Goal: Use online tool/utility: Utilize a website feature to perform a specific function

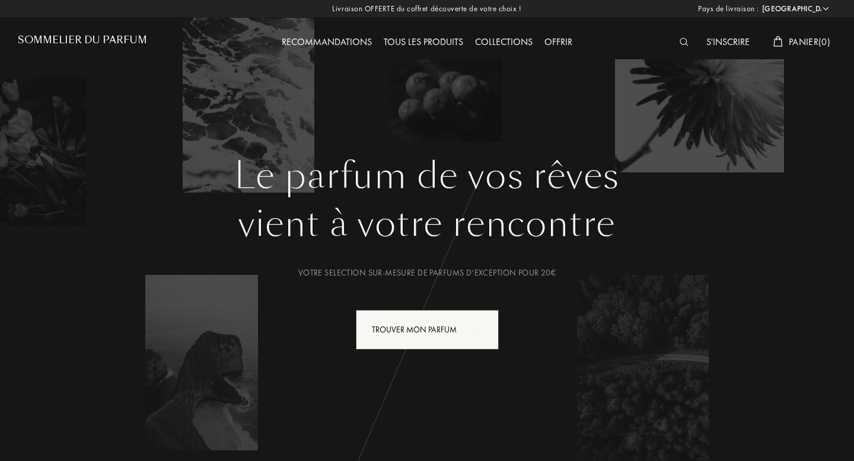
select select "FR"
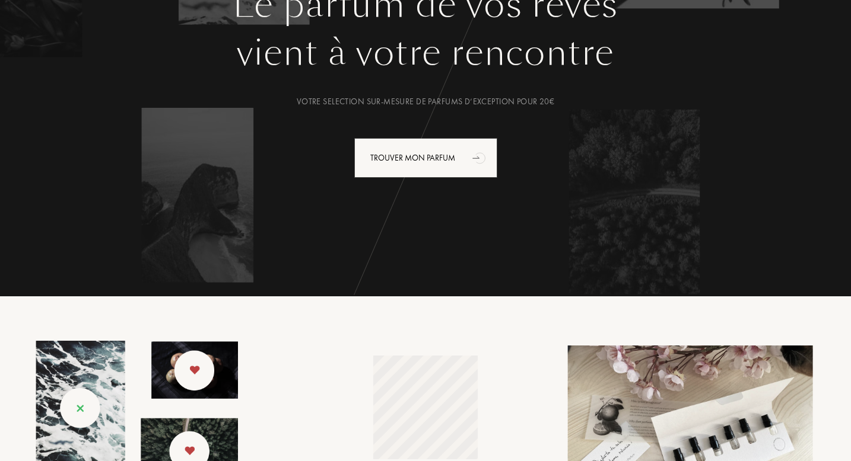
scroll to position [148, 0]
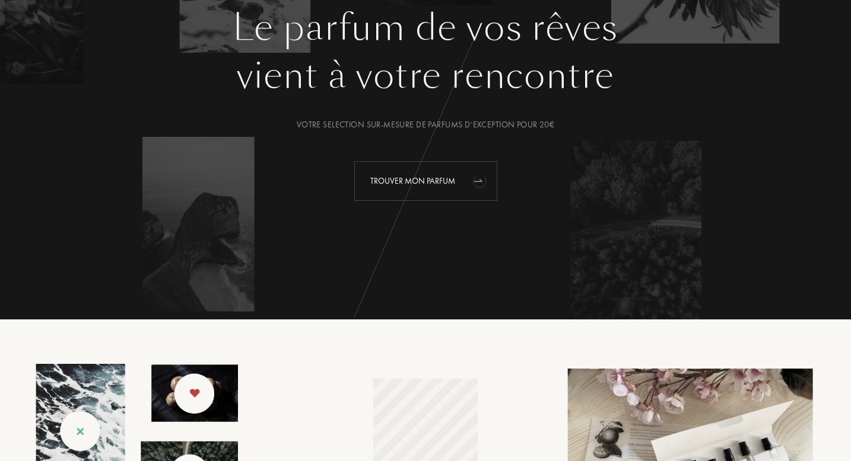
click at [384, 183] on div "Trouver mon parfum" at bounding box center [425, 181] width 143 height 40
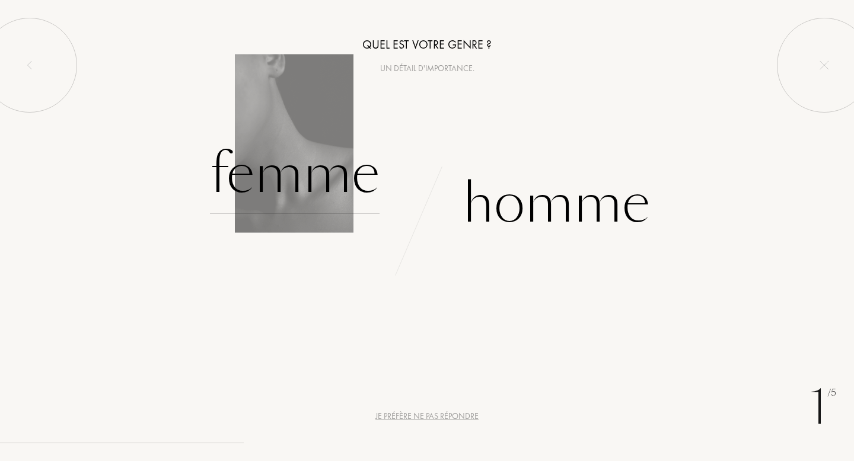
click at [320, 177] on div "Femme" at bounding box center [295, 174] width 170 height 80
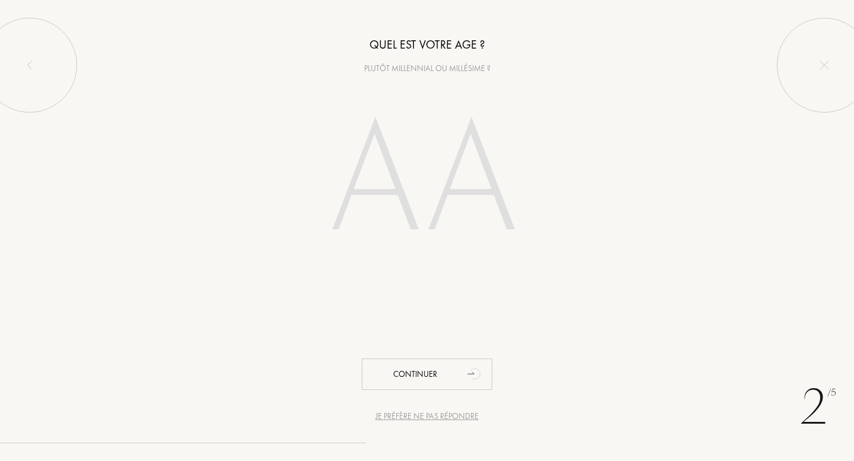
click at [352, 184] on input "number" at bounding box center [427, 183] width 255 height 205
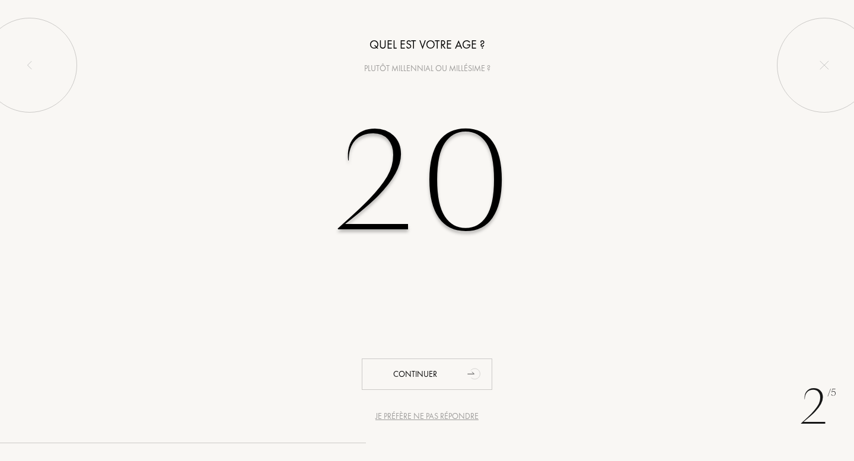
type input "20"
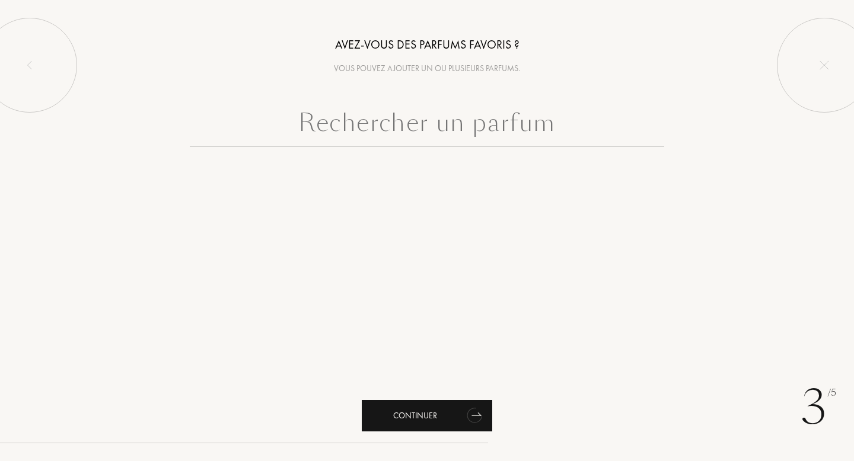
click at [410, 424] on div "Continuer" at bounding box center [427, 415] width 130 height 31
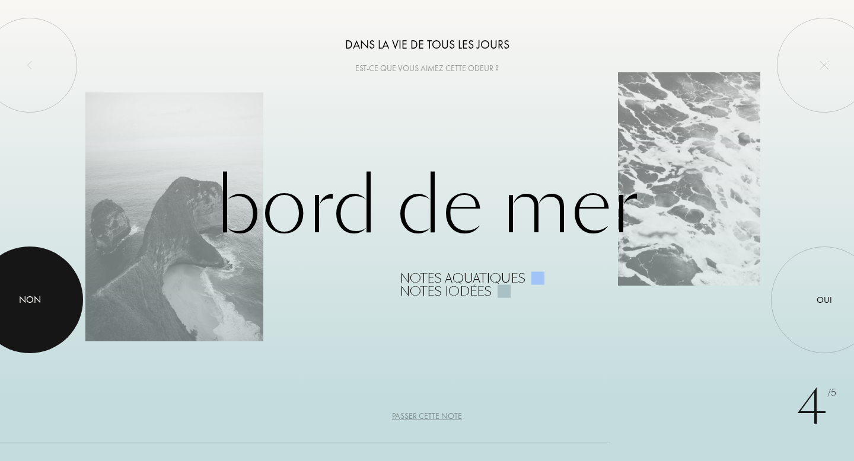
click at [20, 285] on div at bounding box center [29, 300] width 107 height 107
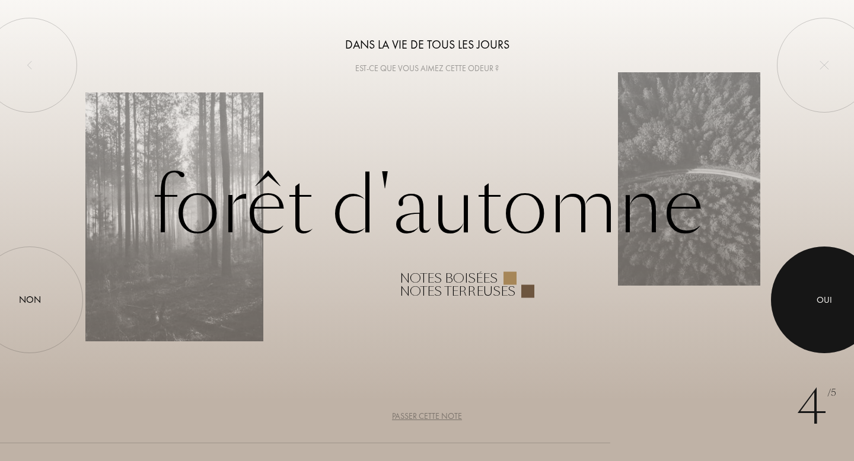
click at [813, 310] on div at bounding box center [824, 300] width 107 height 107
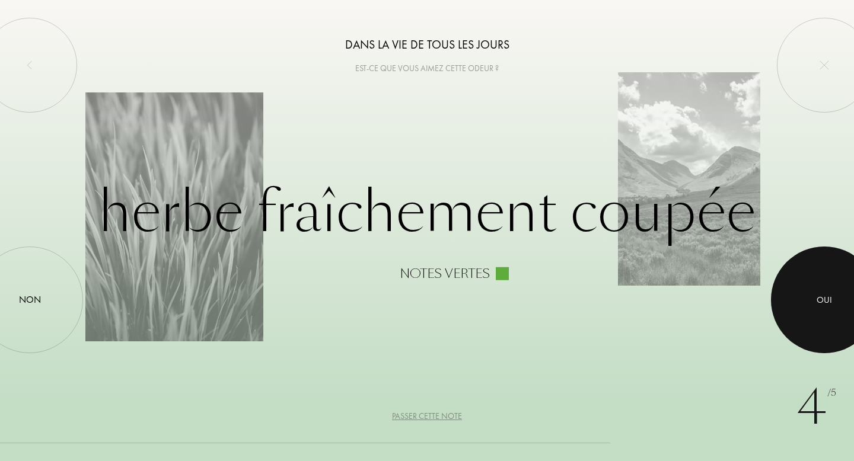
click at [813, 310] on div at bounding box center [824, 300] width 107 height 107
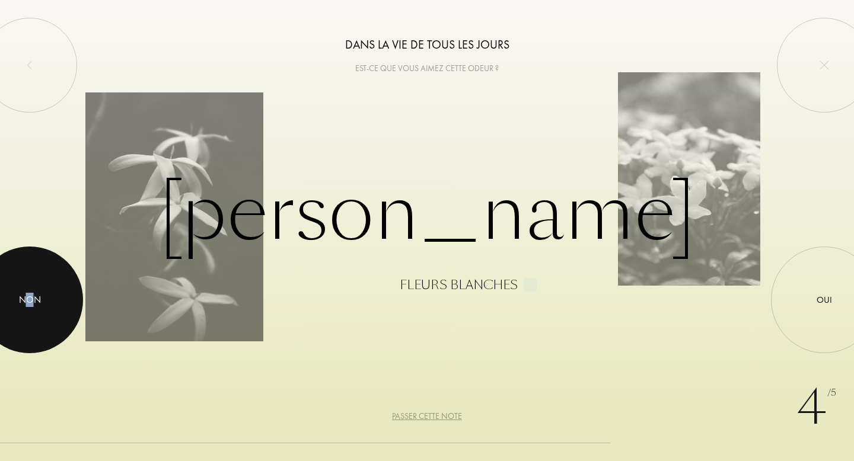
click at [29, 307] on div "Non" at bounding box center [30, 300] width 22 height 14
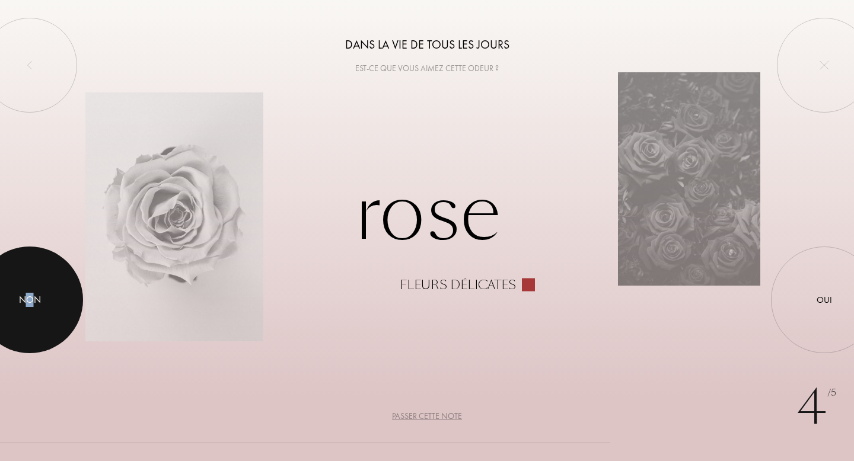
click at [29, 307] on div "Non" at bounding box center [30, 300] width 22 height 14
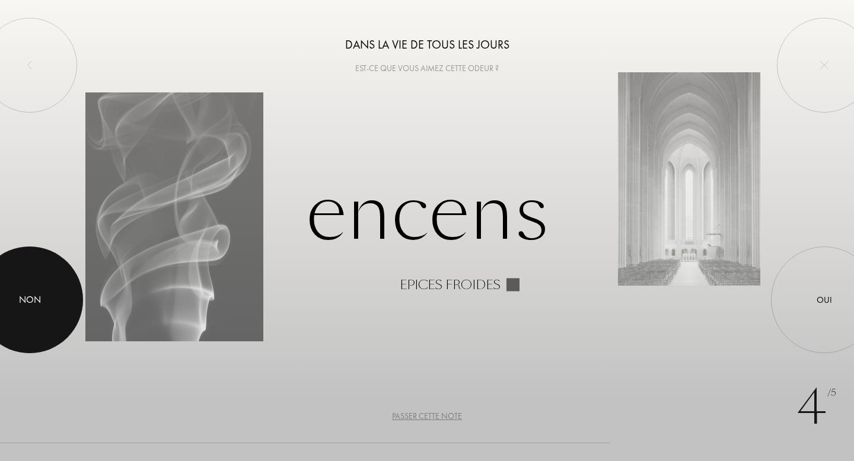
click at [29, 307] on div "Non" at bounding box center [30, 300] width 22 height 14
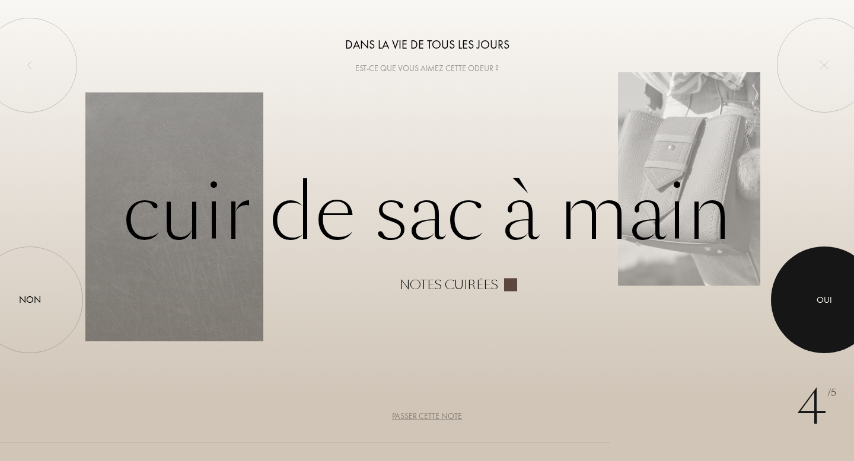
click at [836, 282] on div at bounding box center [824, 300] width 107 height 107
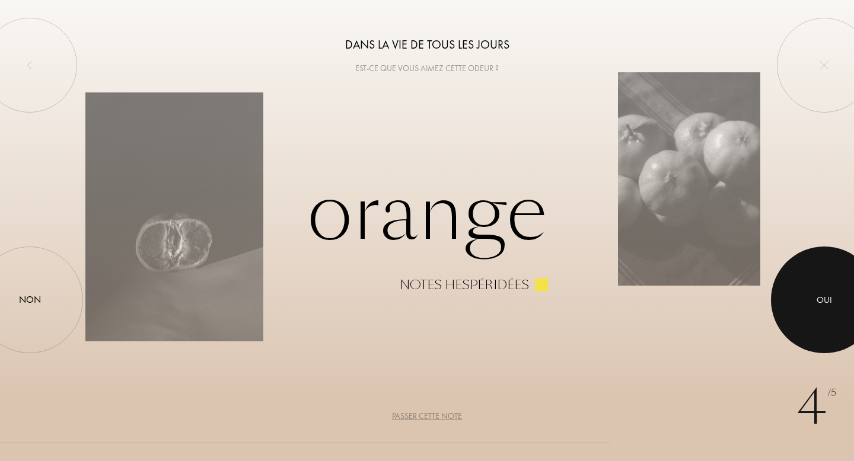
click at [813, 324] on div at bounding box center [824, 300] width 107 height 107
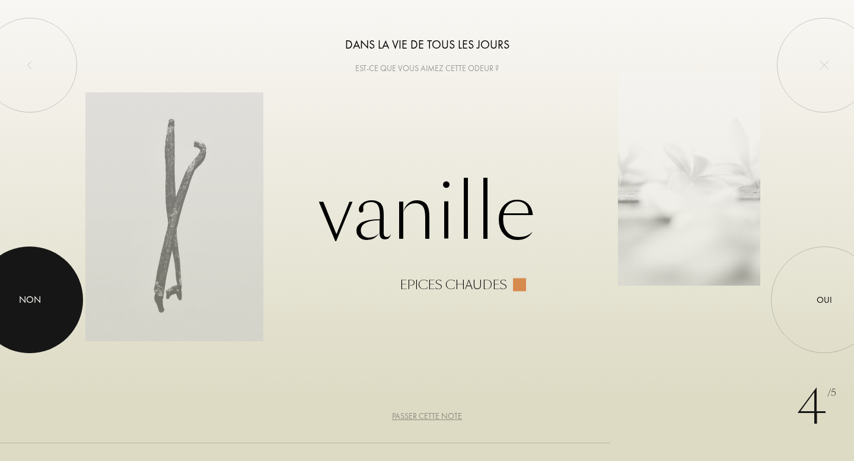
click at [15, 287] on div at bounding box center [29, 300] width 107 height 107
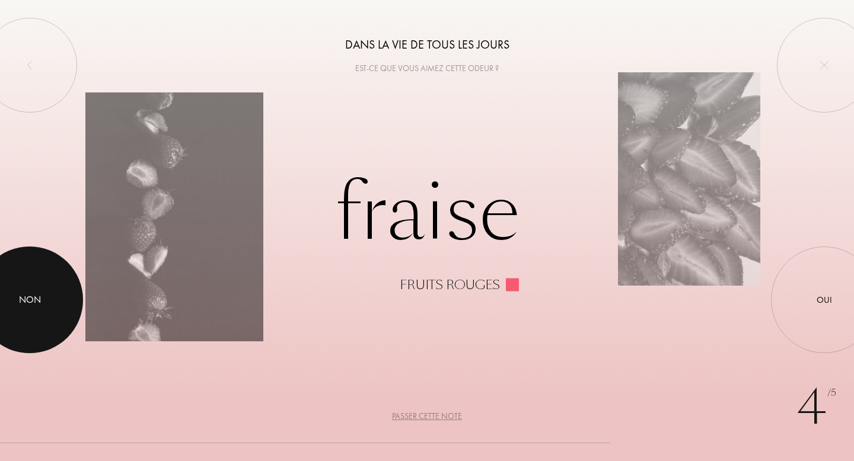
click at [15, 284] on div at bounding box center [29, 300] width 107 height 107
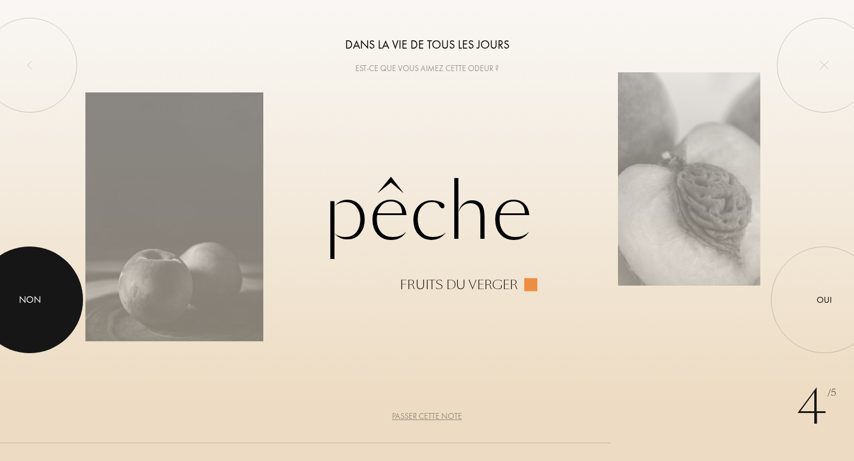
click at [15, 284] on div at bounding box center [29, 300] width 107 height 107
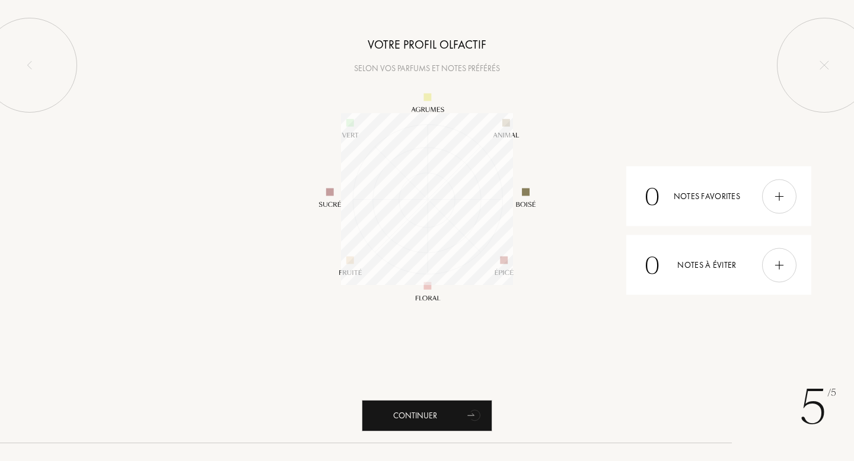
scroll to position [172, 172]
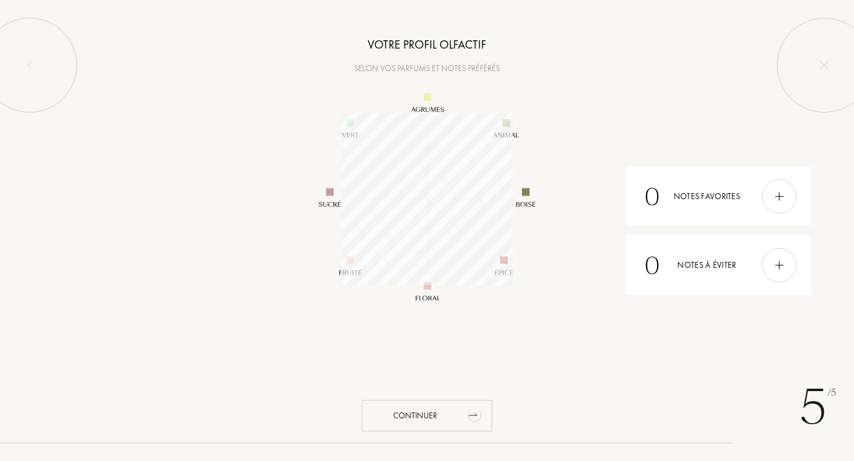
click at [390, 409] on div "Continuer" at bounding box center [427, 415] width 130 height 31
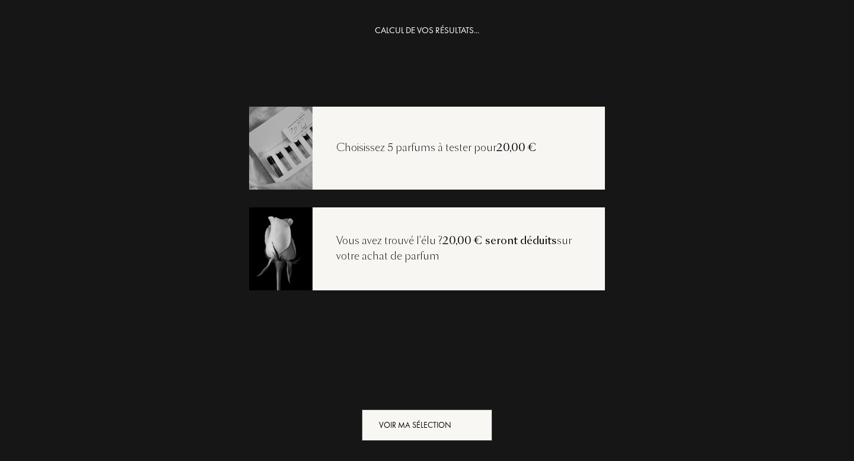
click at [445, 418] on div "Voir ma sélection" at bounding box center [427, 425] width 130 height 31
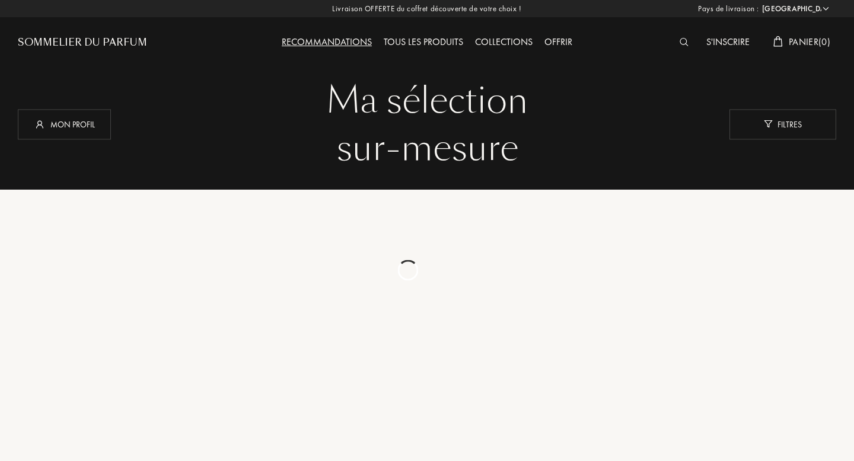
select select "FR"
